Goal: Check status: Check status

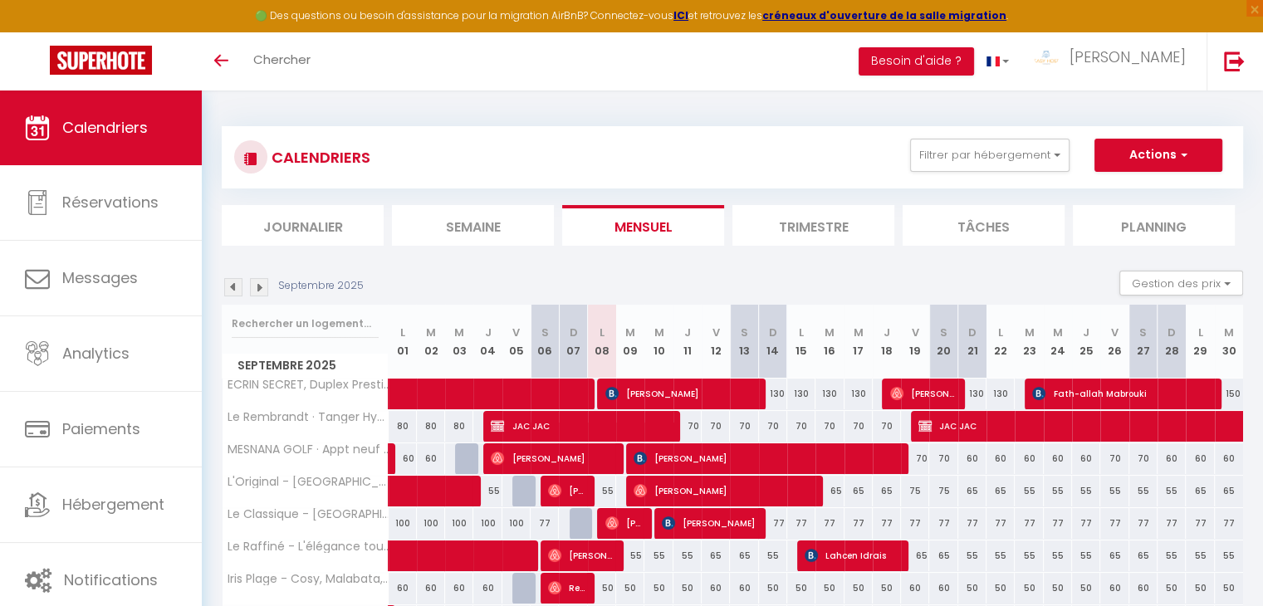
click at [259, 289] on img at bounding box center [259, 287] width 18 height 18
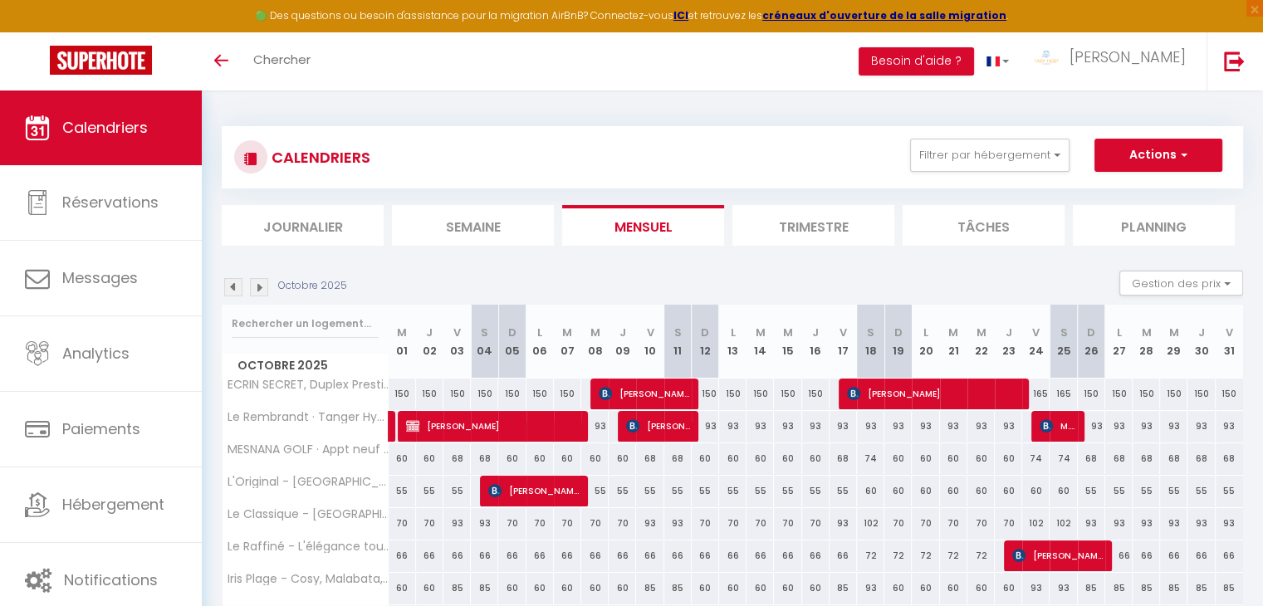
click at [259, 289] on img at bounding box center [259, 287] width 18 height 18
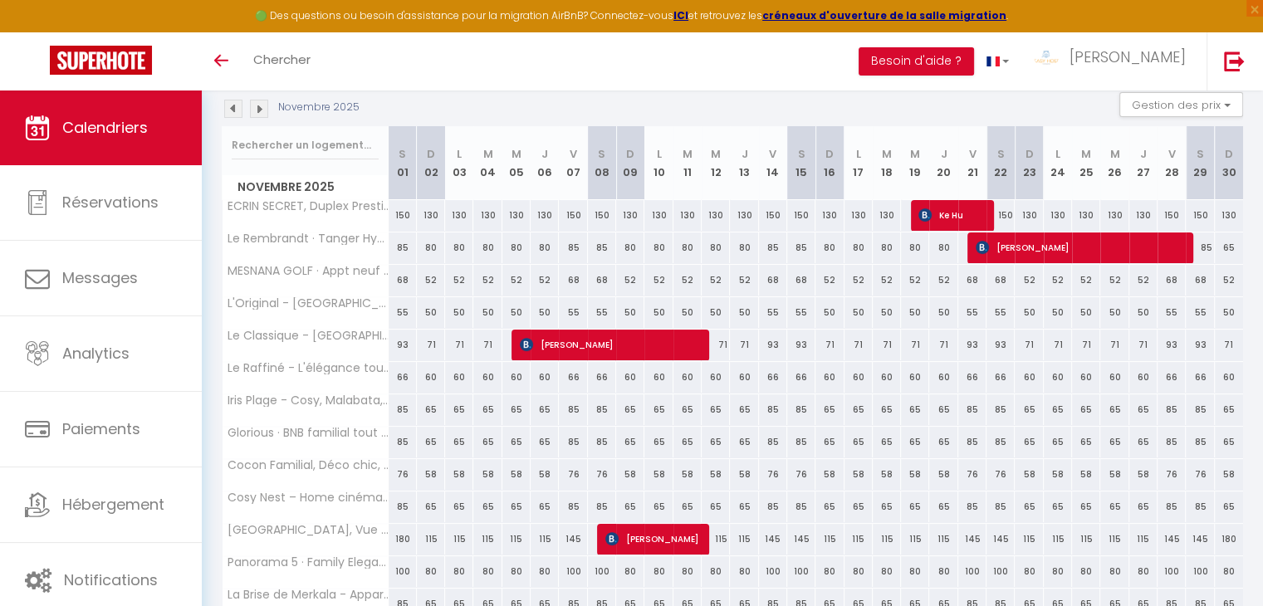
scroll to position [226, 0]
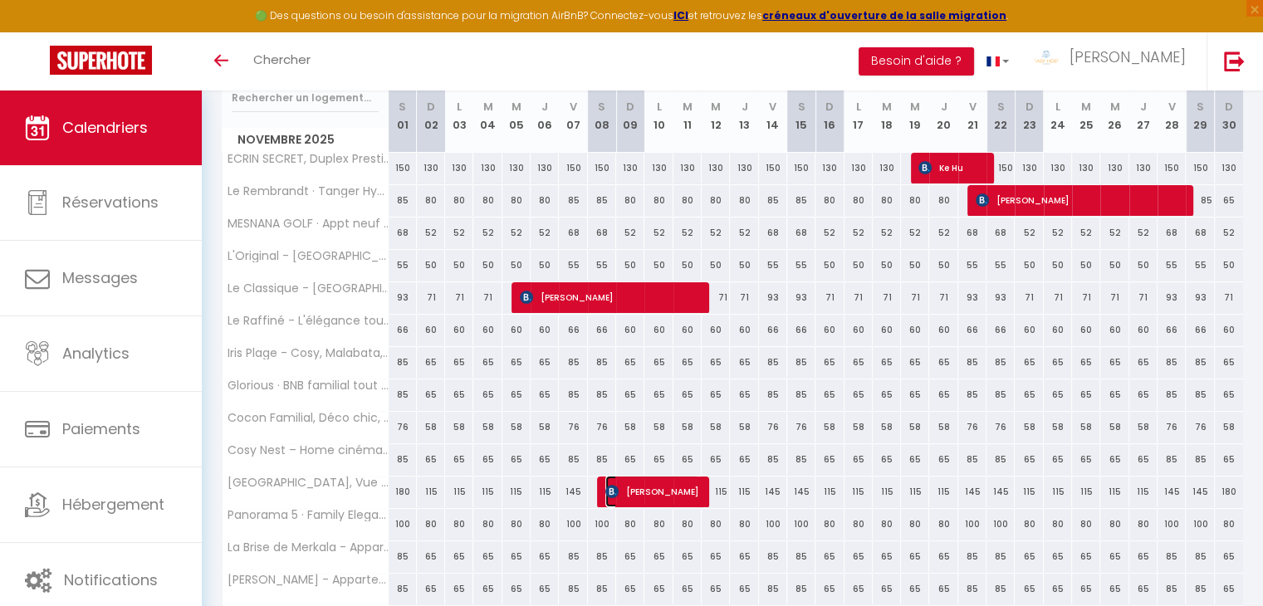
click at [607, 491] on img at bounding box center [611, 491] width 13 height 13
select select "OK"
select select "KO"
select select "0"
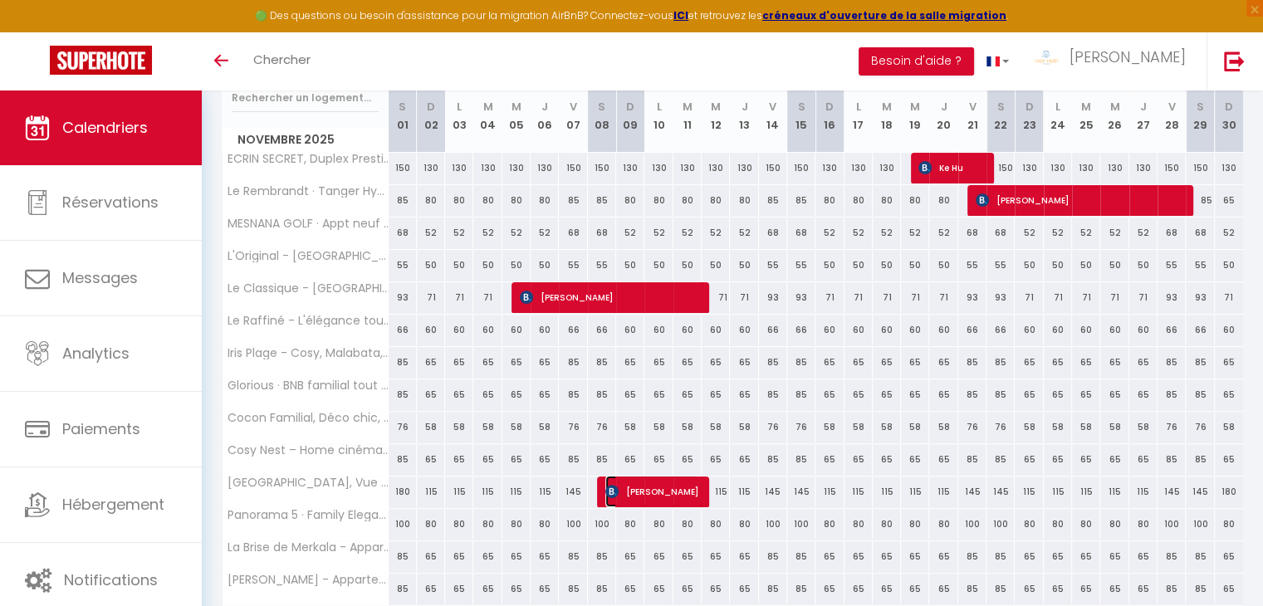
select select "1"
select select
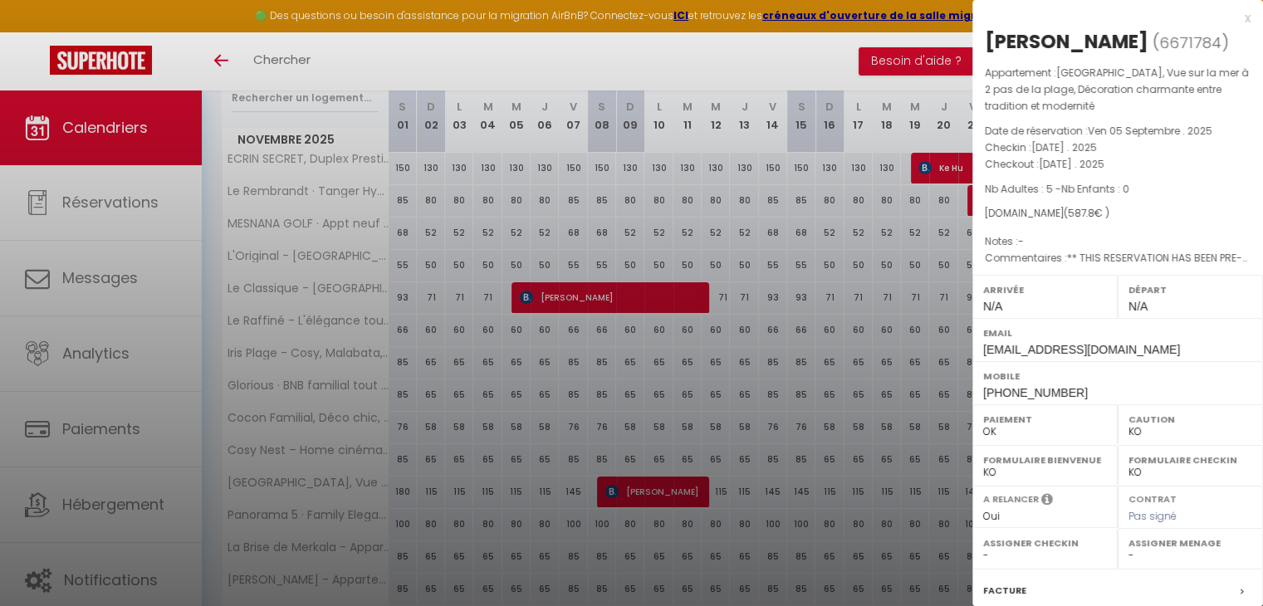
click at [535, 482] on div at bounding box center [631, 303] width 1263 height 606
